Goal: Find specific page/section: Find specific page/section

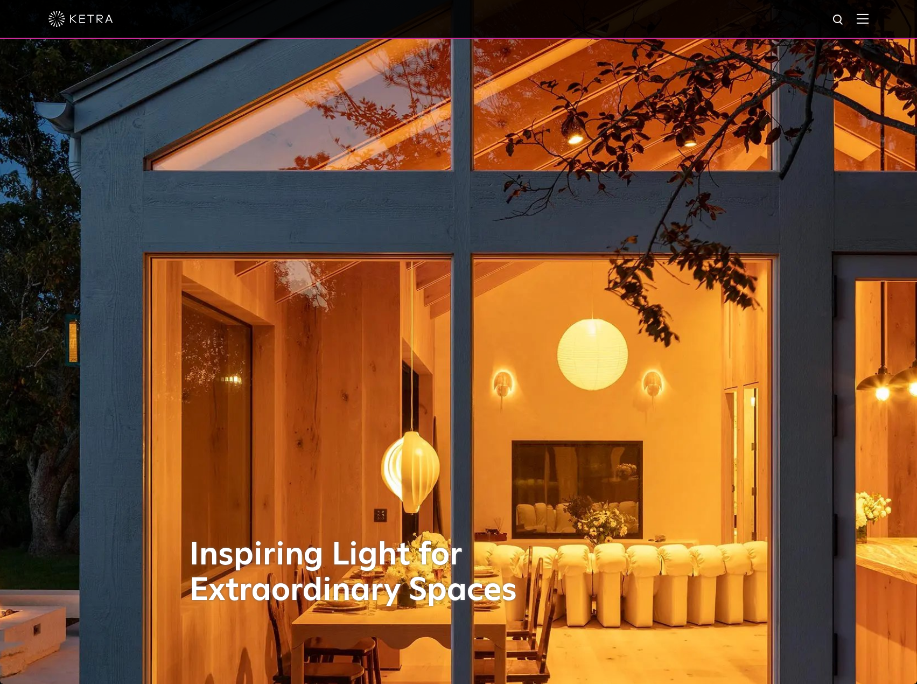
click at [869, 23] on img at bounding box center [863, 18] width 12 height 10
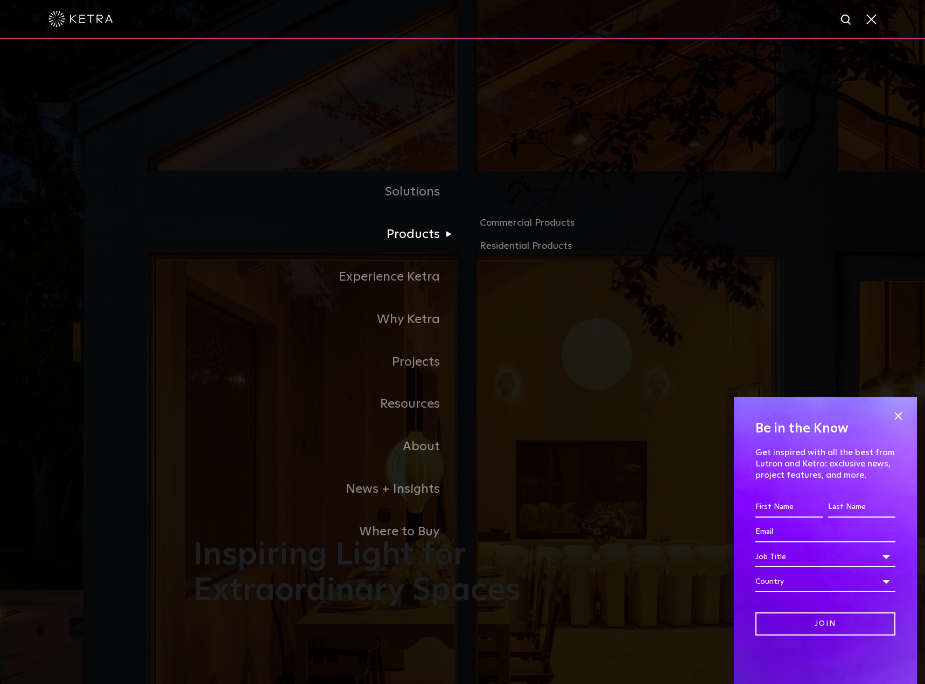
click at [400, 233] on link "Products" at bounding box center [327, 234] width 269 height 43
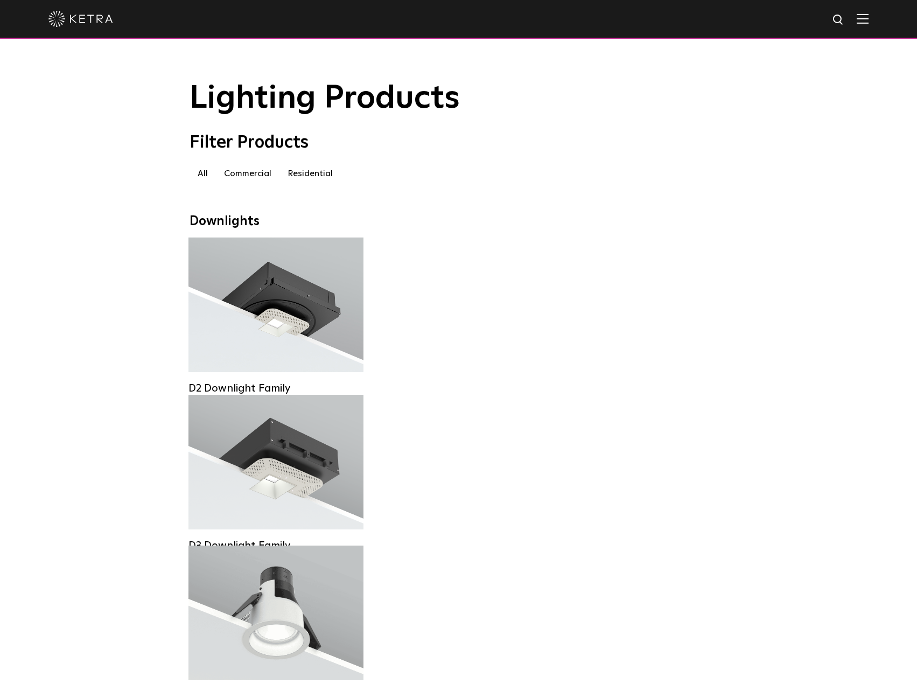
click at [249, 173] on label "Commercial" at bounding box center [248, 173] width 64 height 19
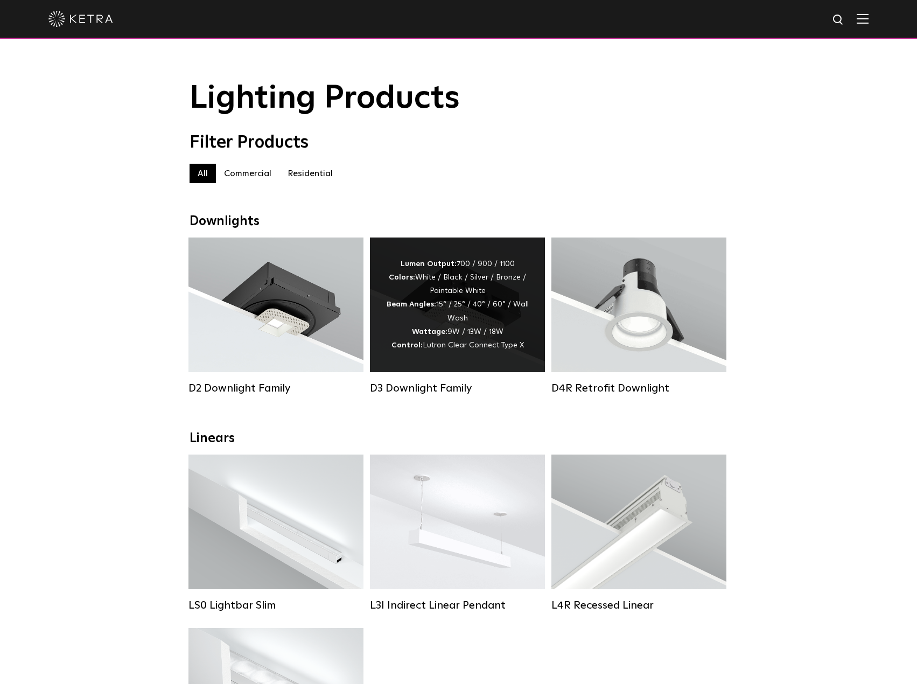
click at [415, 394] on div "D3 Downlight Family" at bounding box center [457, 388] width 175 height 13
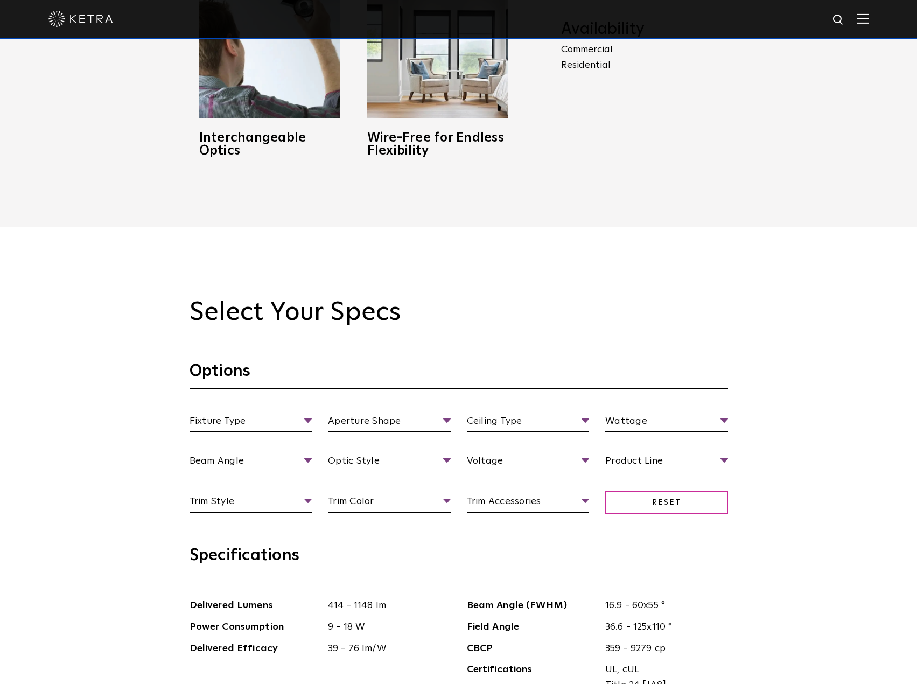
scroll to position [916, 0]
